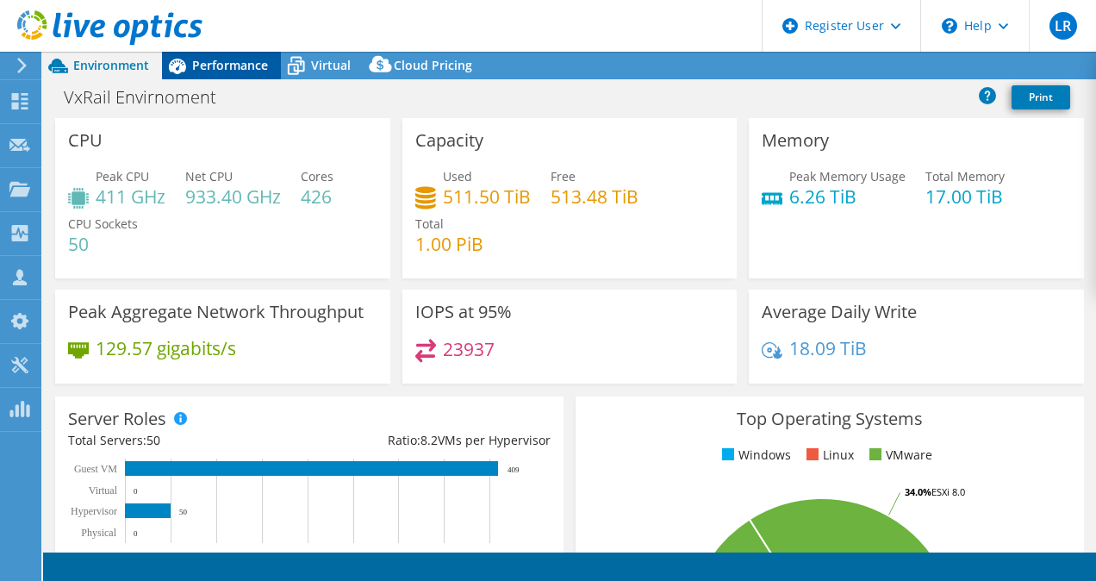
click at [231, 62] on span "Performance" at bounding box center [230, 65] width 76 height 16
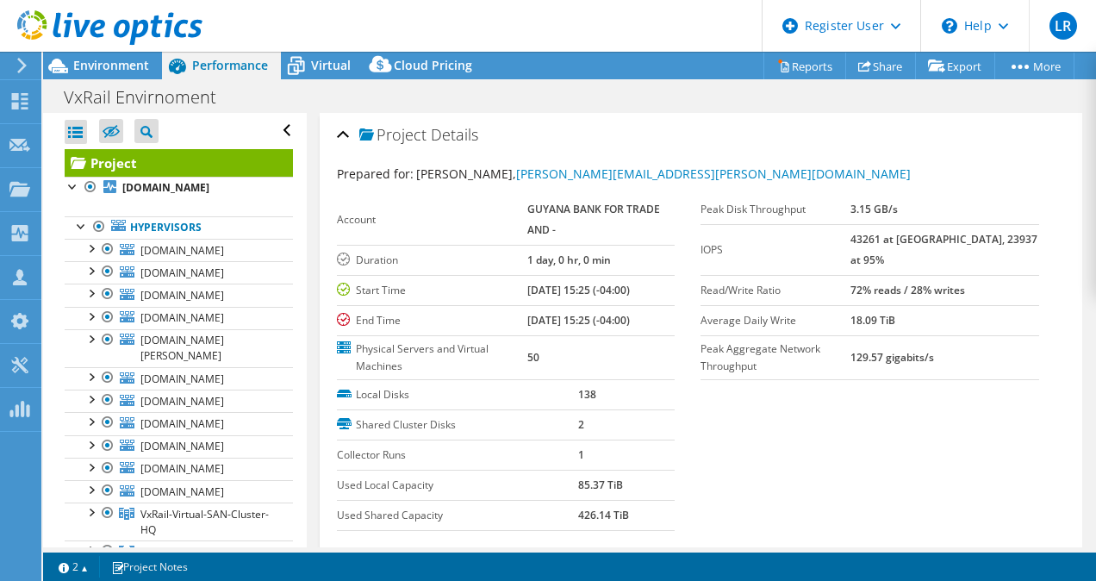
select select "USEast"
click at [126, 57] on div at bounding box center [101, 29] width 202 height 58
select select "USEast"
select select "USD"
click at [737, 65] on div "Project Actions Project Actions Reports Share Export vSAN ReadyNode Sizer" at bounding box center [569, 66] width 1053 height 28
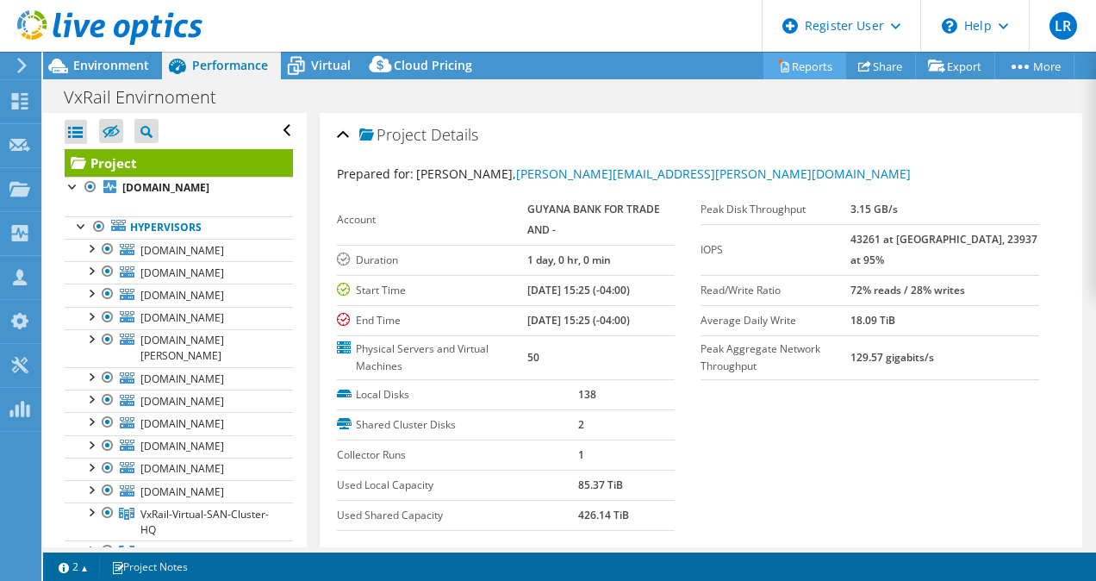
click at [782, 65] on link "Reports" at bounding box center [804, 66] width 83 height 27
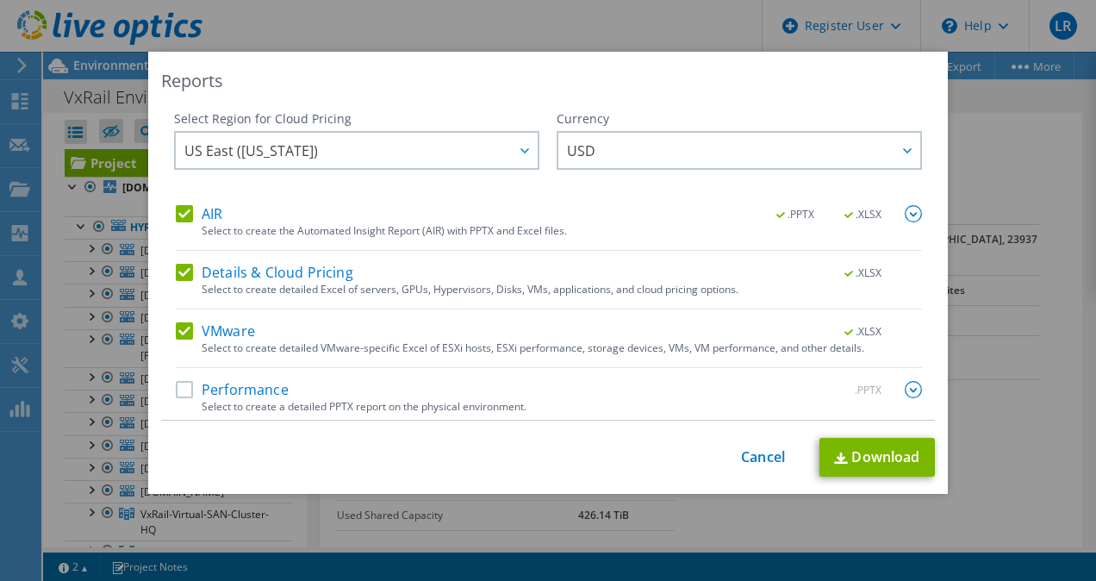
scroll to position [4, 0]
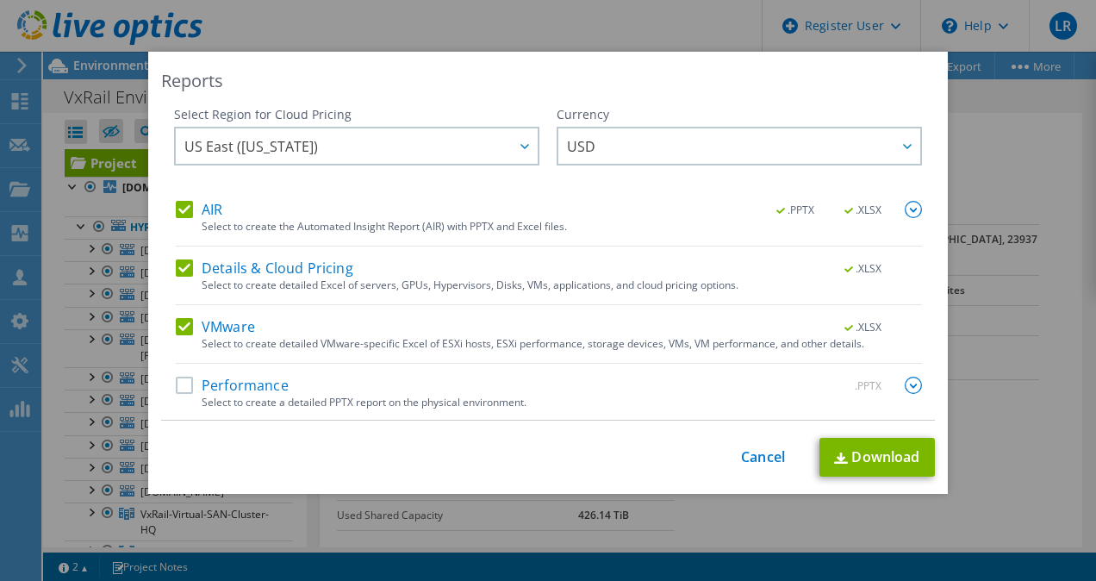
click at [273, 378] on label "Performance" at bounding box center [232, 385] width 113 height 17
click at [0, 0] on input "Performance" at bounding box center [0, 0] width 0 height 0
click at [847, 450] on link "Download" at bounding box center [876, 457] width 115 height 39
click at [963, 92] on div "Reports Select Region for Cloud Pricing Asia Pacific ([GEOGRAPHIC_DATA]) [GEOGR…" at bounding box center [548, 290] width 1096 height 477
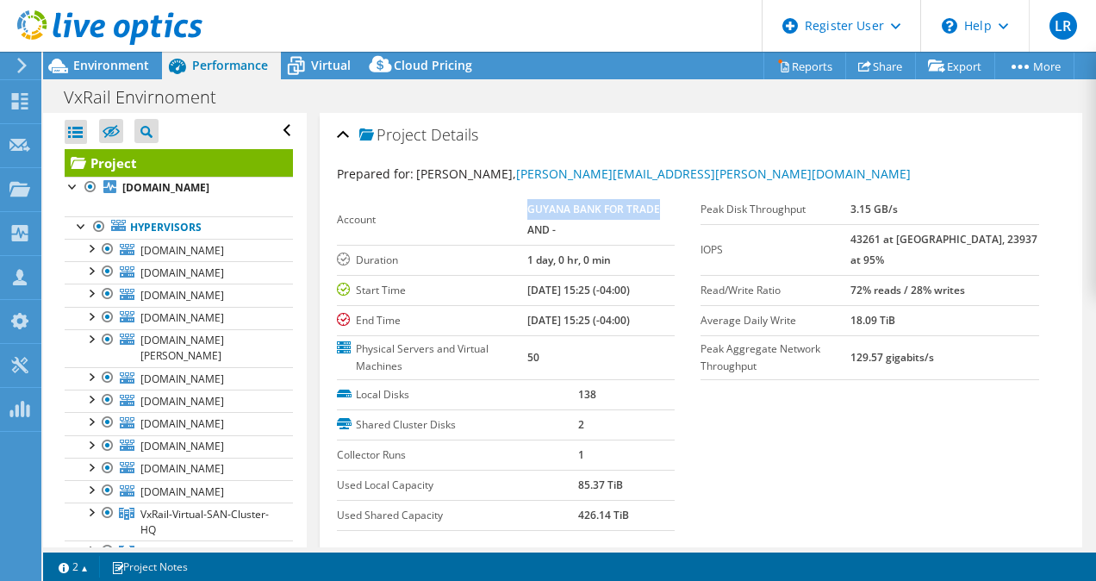
drag, startPoint x: 526, startPoint y: 205, endPoint x: 657, endPoint y: 207, distance: 131.0
click at [657, 207] on td "GUYANA BANK FOR TRADE AND -" at bounding box center [600, 220] width 147 height 51
copy b "GUYANA BANK FOR TRADE"
